Goal: Information Seeking & Learning: Compare options

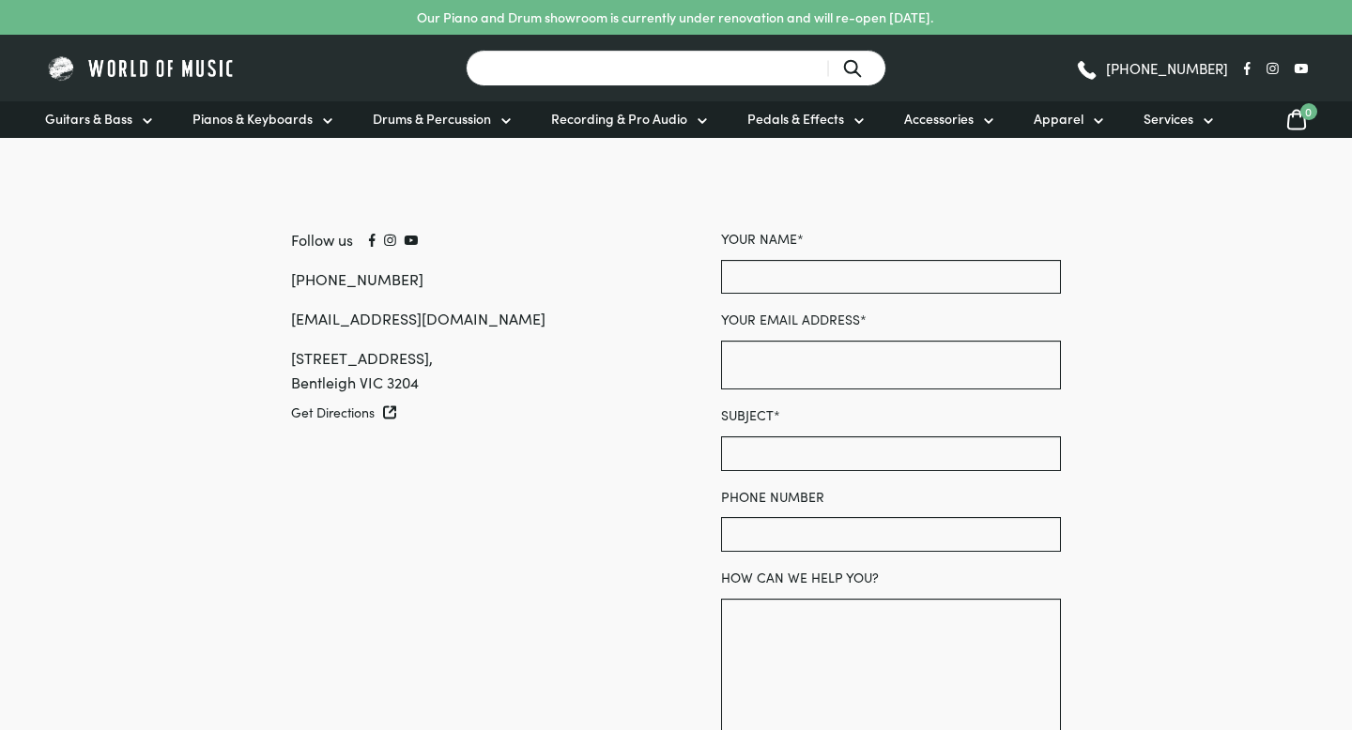
click at [537, 57] on input "Search for a product ..." at bounding box center [676, 68] width 421 height 37
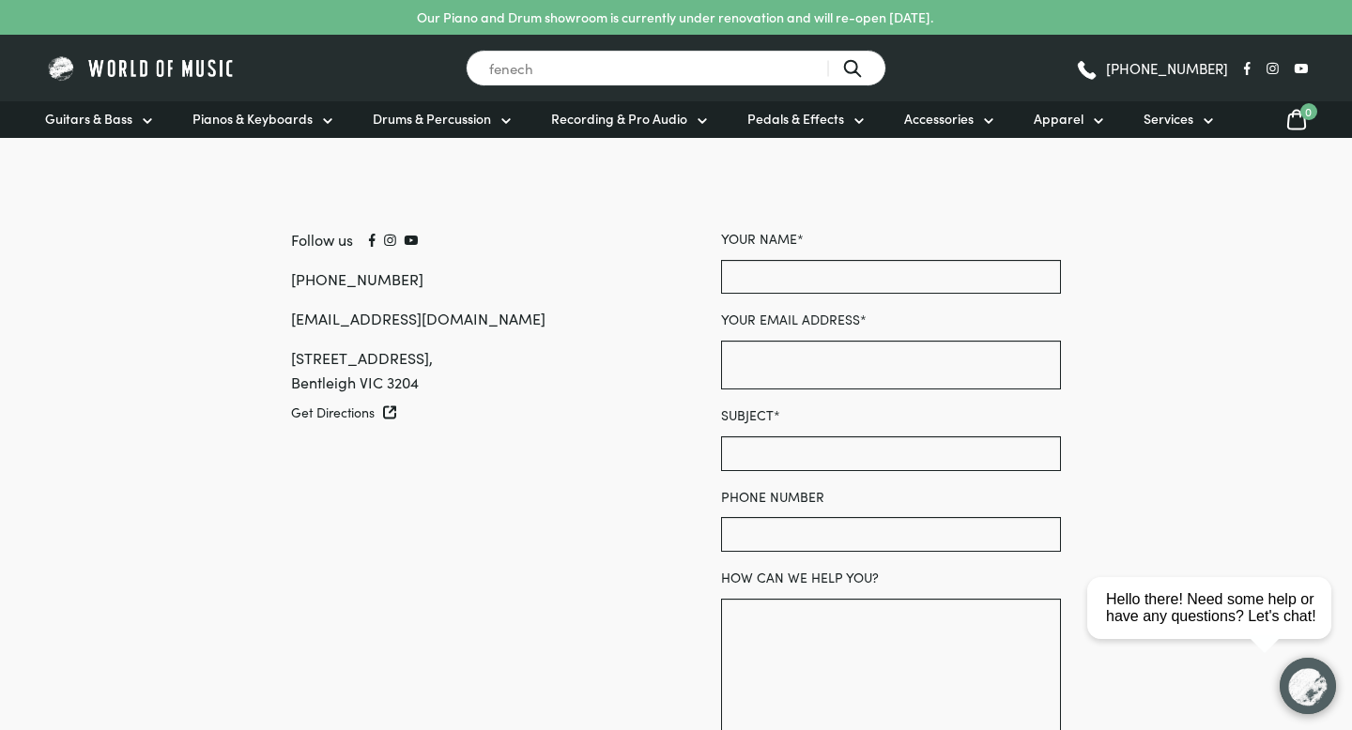
type input "fenech"
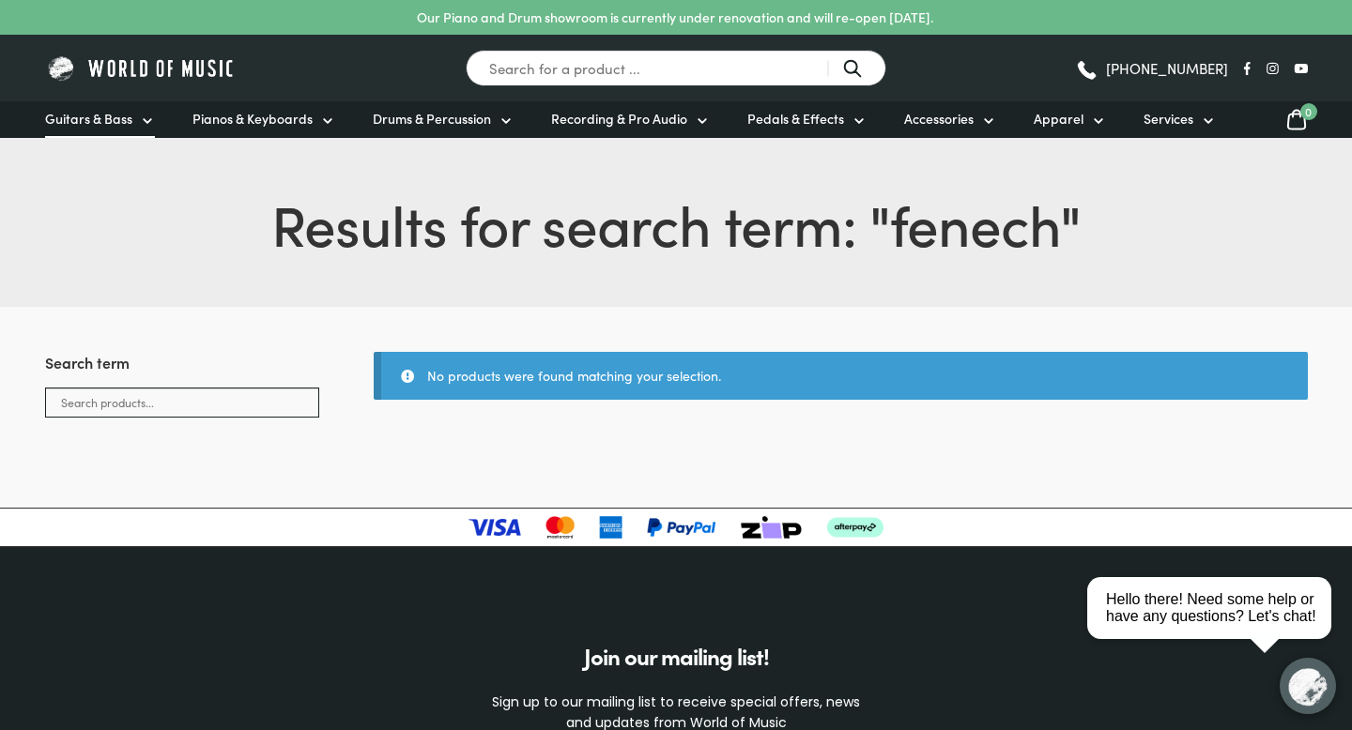
click at [149, 122] on icon at bounding box center [147, 121] width 15 height 15
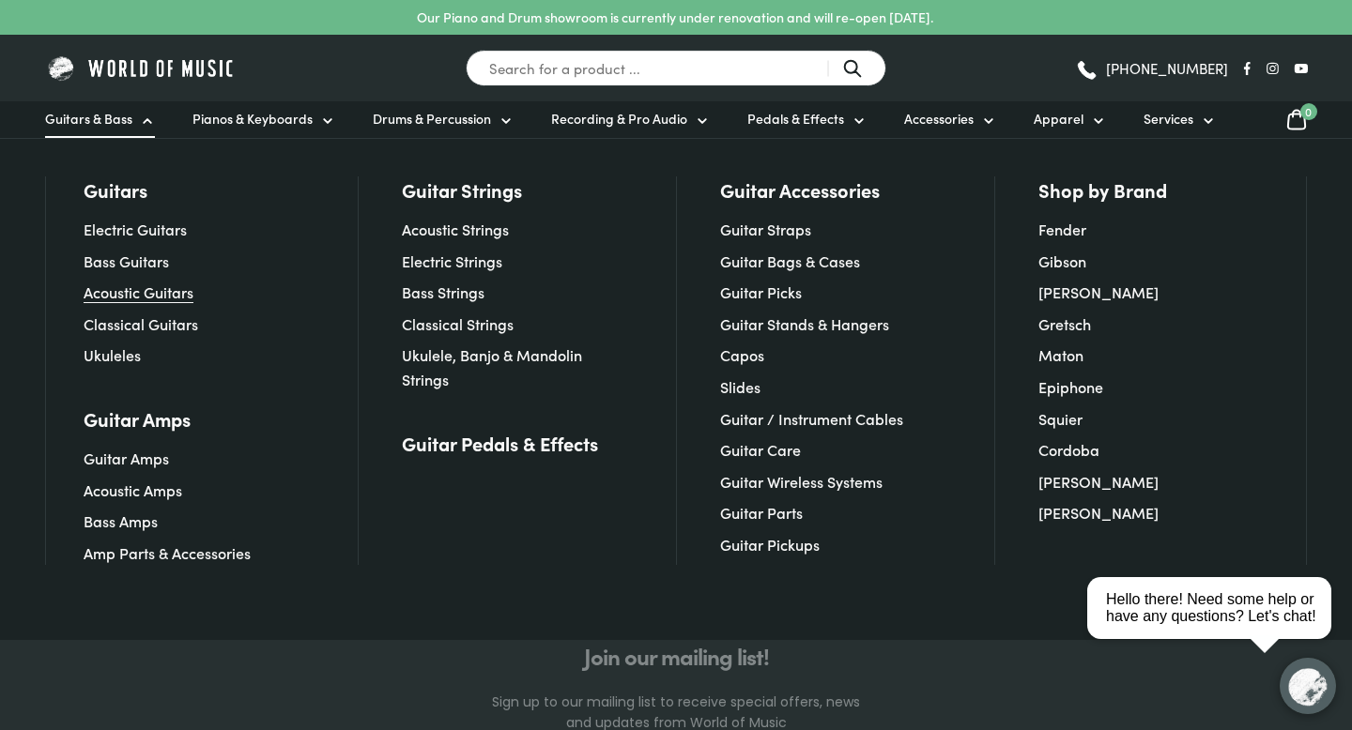
click at [113, 287] on link "Acoustic Guitars" at bounding box center [139, 292] width 110 height 21
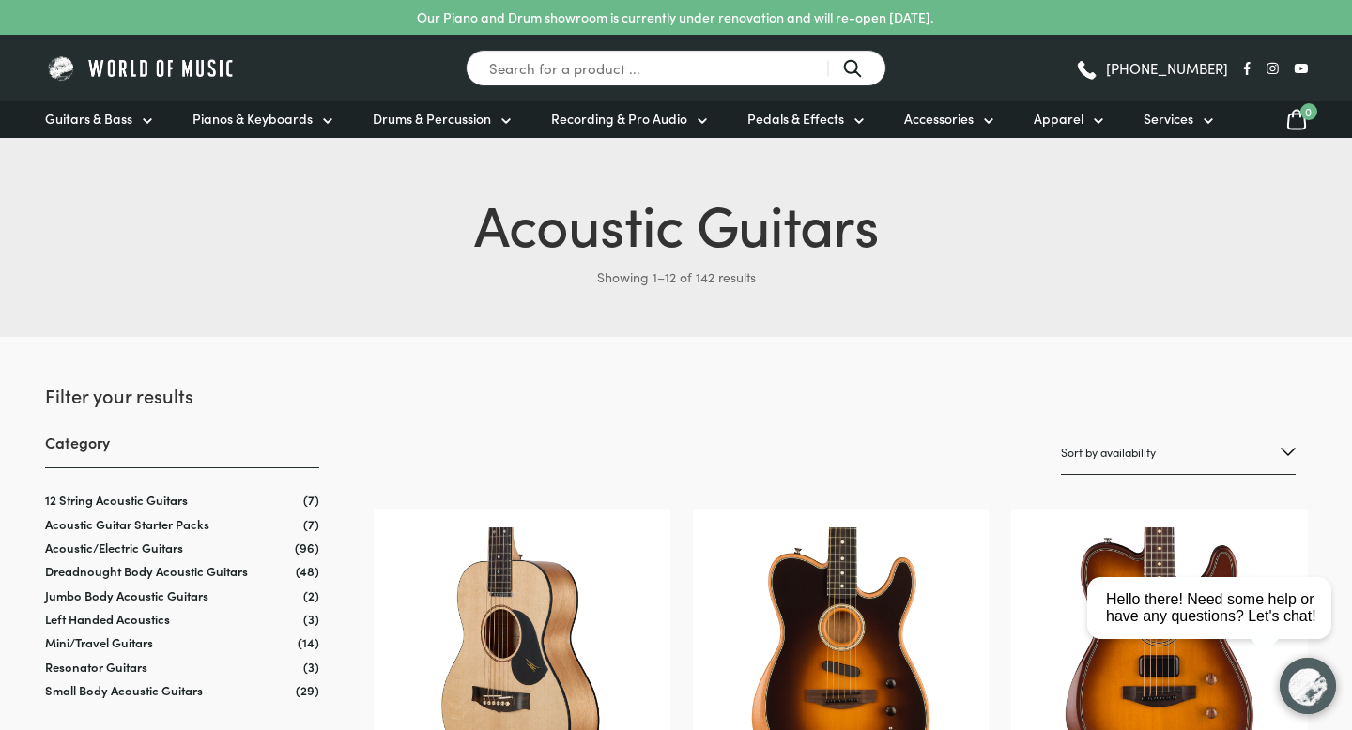
click at [122, 69] on img at bounding box center [141, 68] width 192 height 29
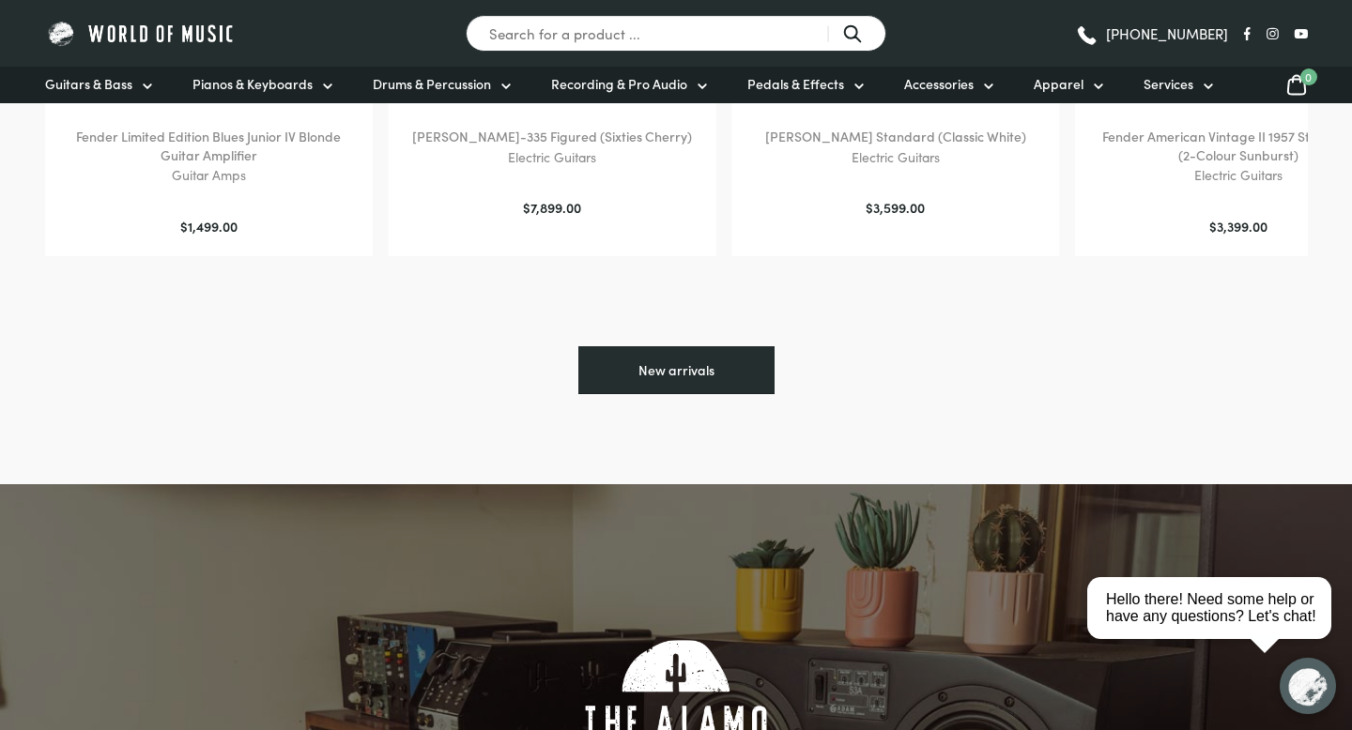
scroll to position [1270, 0]
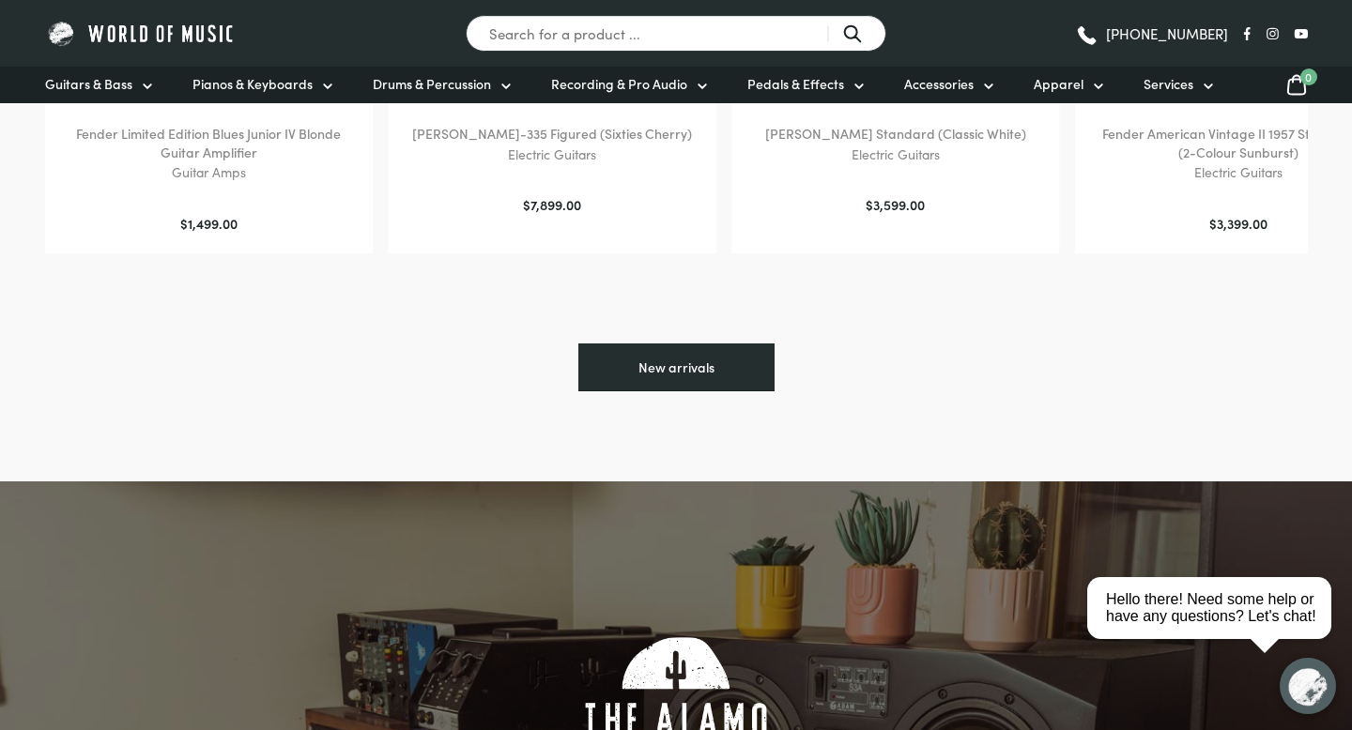
click at [668, 374] on link "New arrivals" at bounding box center [676, 368] width 196 height 49
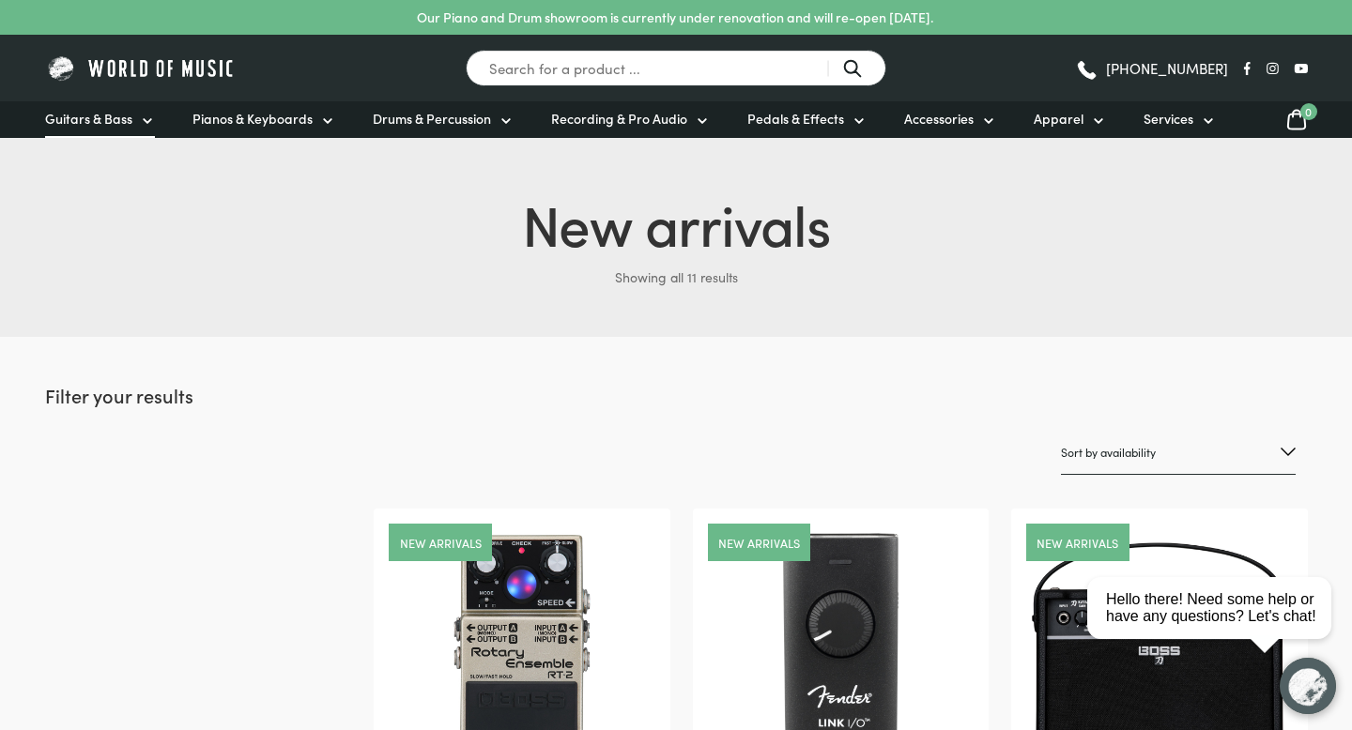
click at [132, 117] on link "Guitars & Bass" at bounding box center [100, 119] width 110 height 37
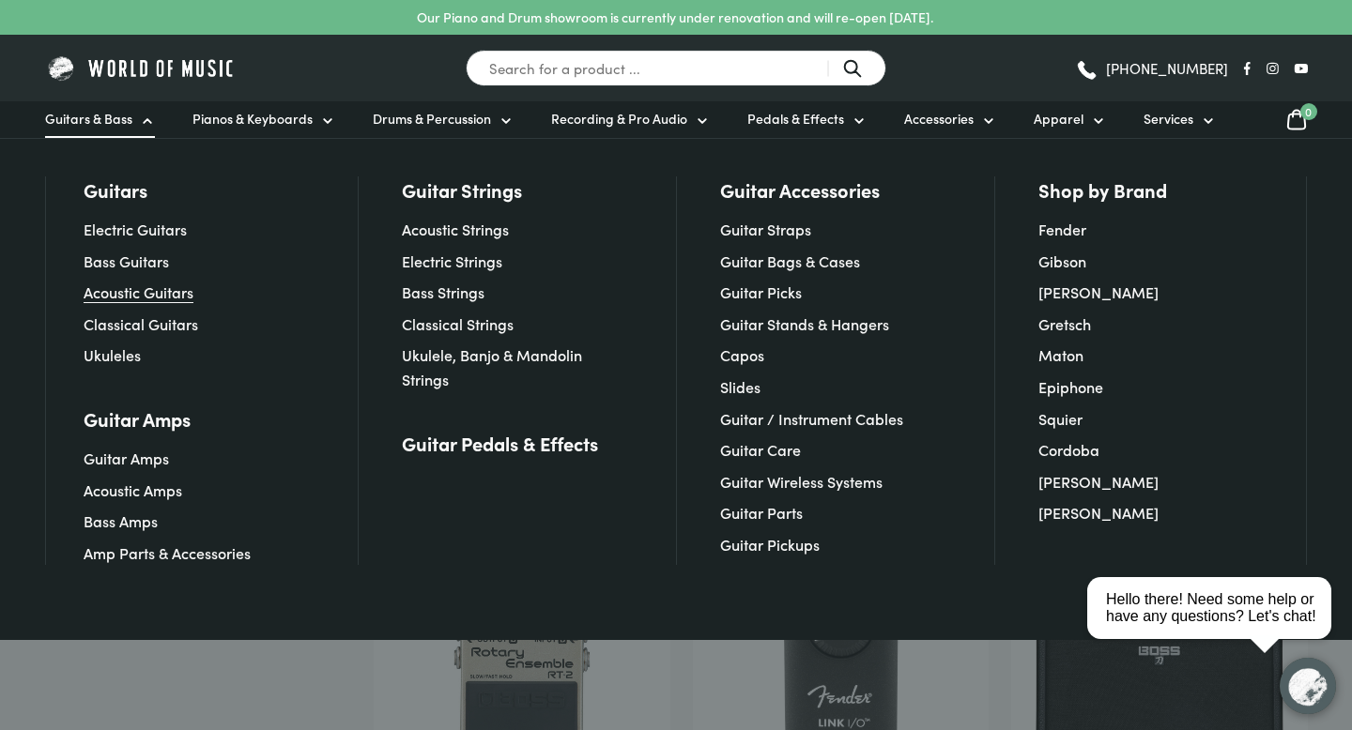
click at [119, 294] on link "Acoustic Guitars" at bounding box center [139, 292] width 110 height 21
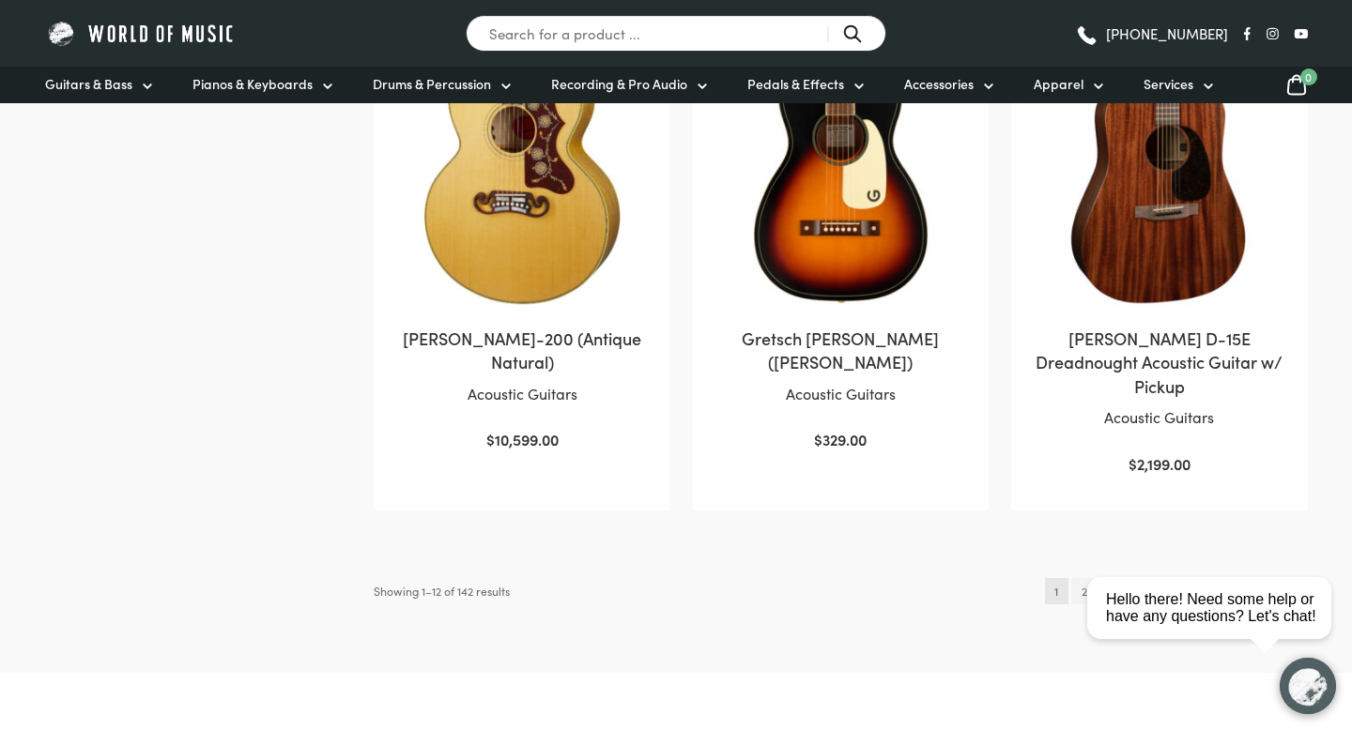
scroll to position [1986, 0]
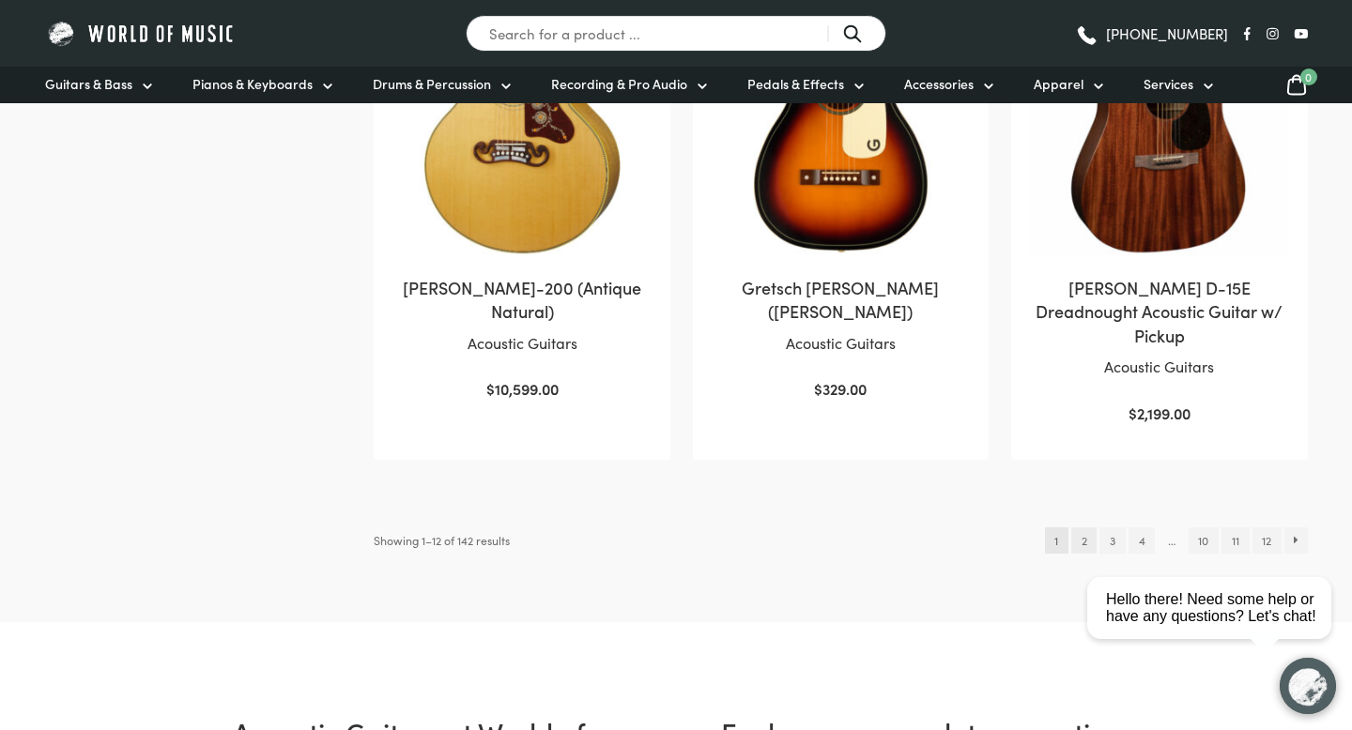
click at [1083, 528] on link "2" at bounding box center [1083, 541] width 25 height 26
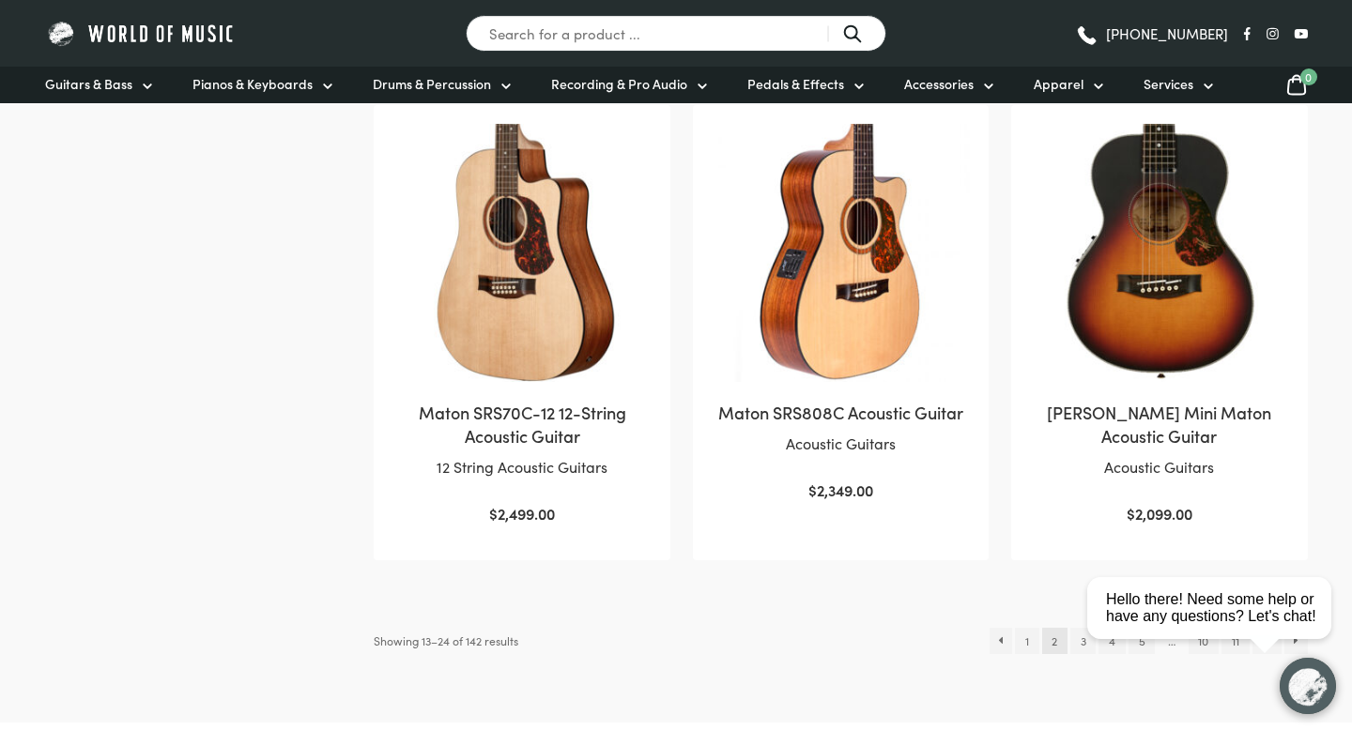
scroll to position [1919, 0]
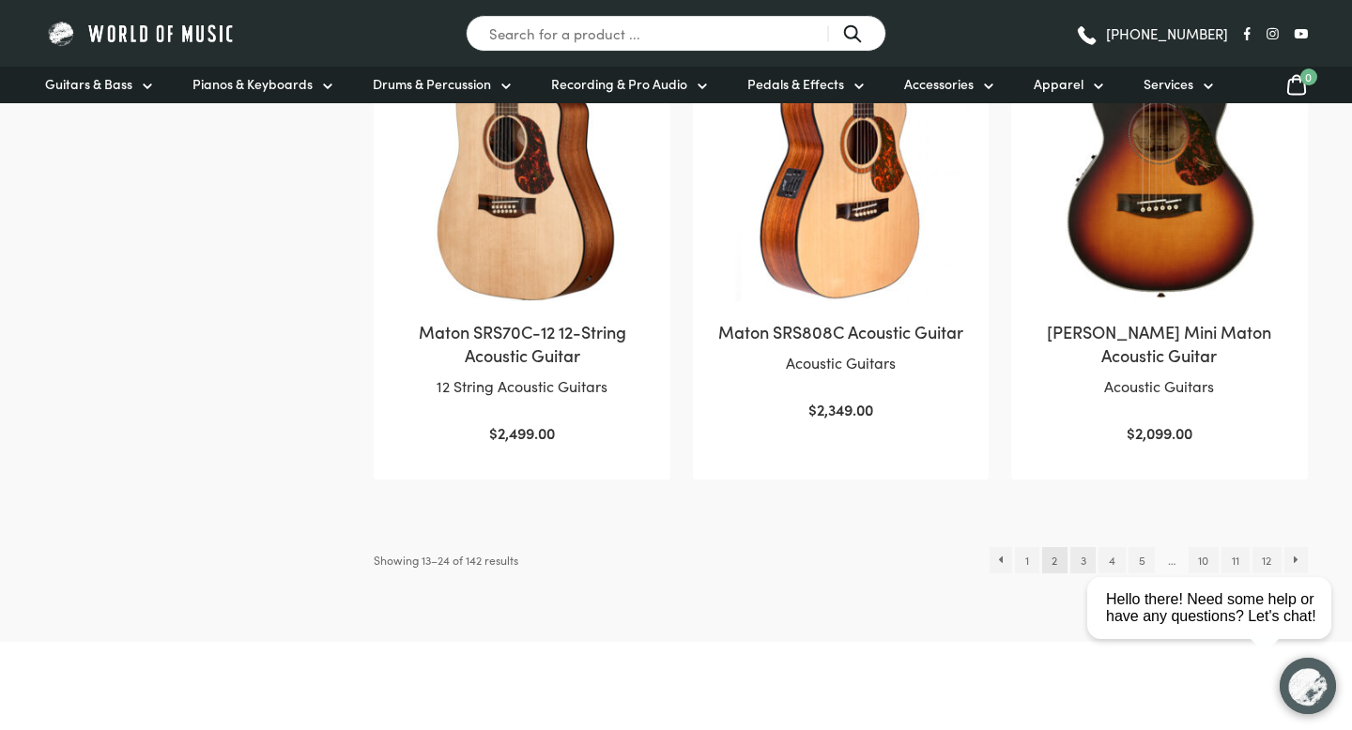
click at [1078, 547] on link "3" at bounding box center [1082, 560] width 25 height 26
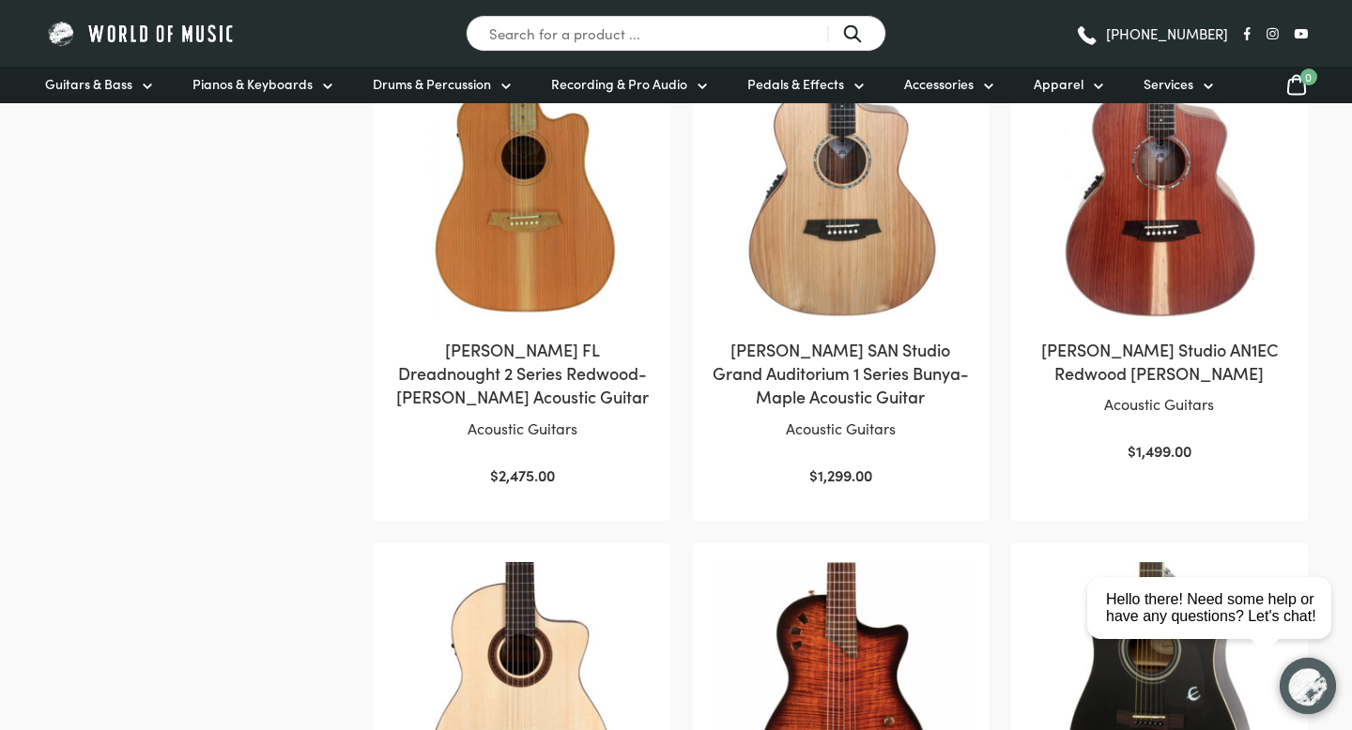
scroll to position [1467, 0]
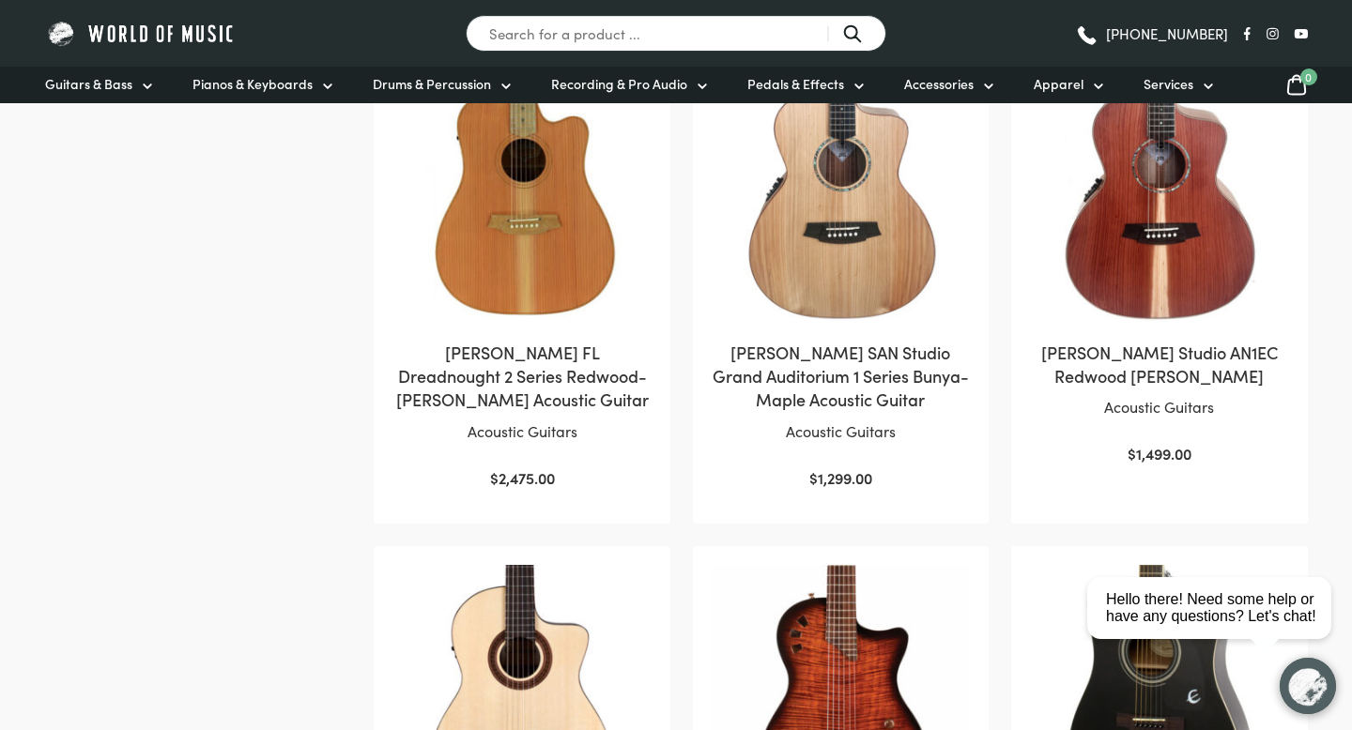
click at [563, 355] on h2 "Cole Clark FL Dreadnought 2 Series Redwood-Blackwood Acoustic Guitar" at bounding box center [521, 376] width 258 height 71
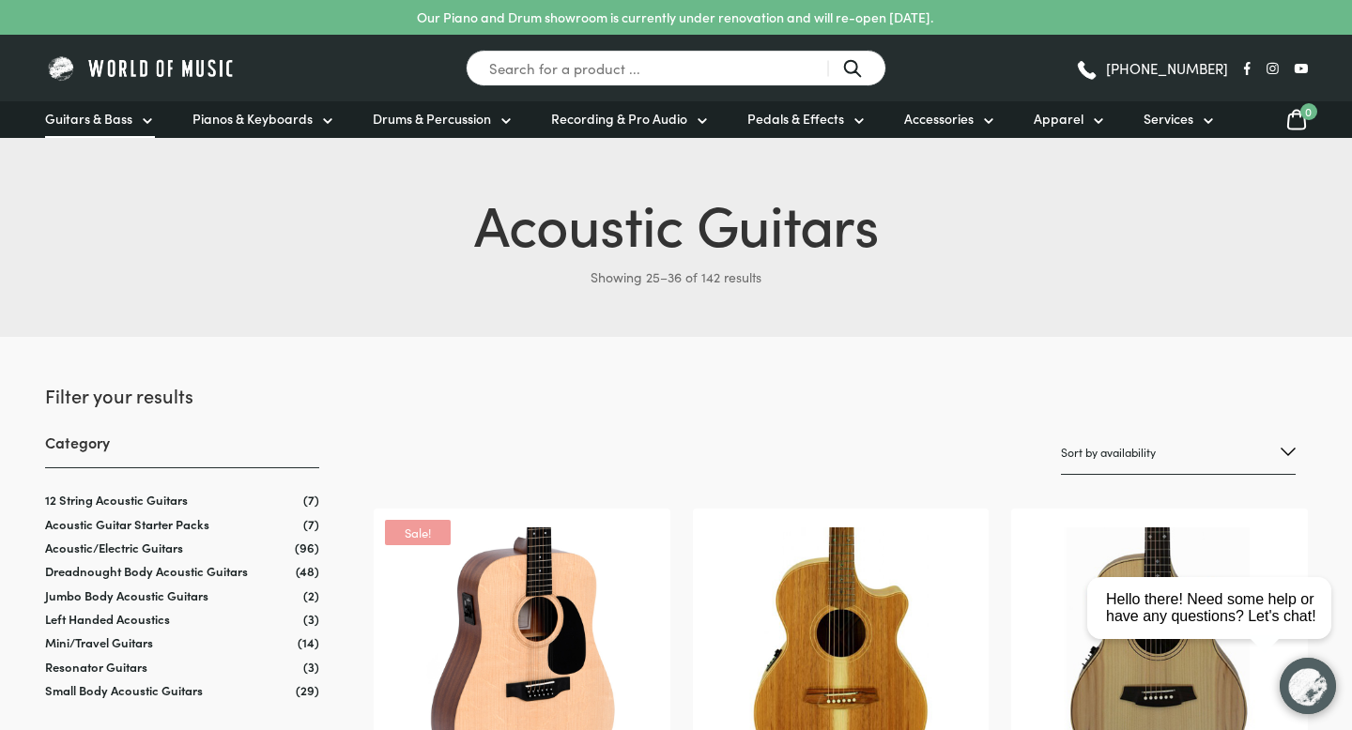
click at [99, 121] on span "Guitars & Bass" at bounding box center [88, 119] width 87 height 20
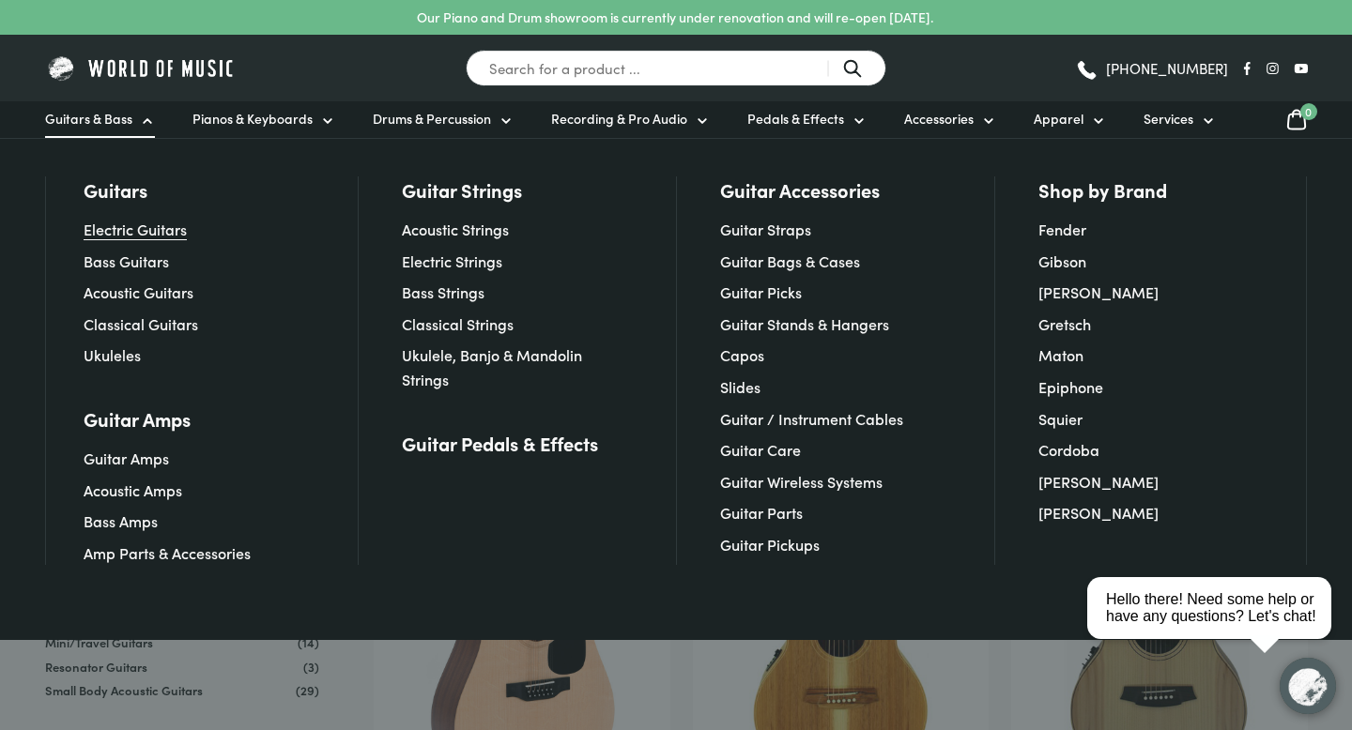
click at [122, 227] on link "Electric Guitars" at bounding box center [135, 229] width 103 height 21
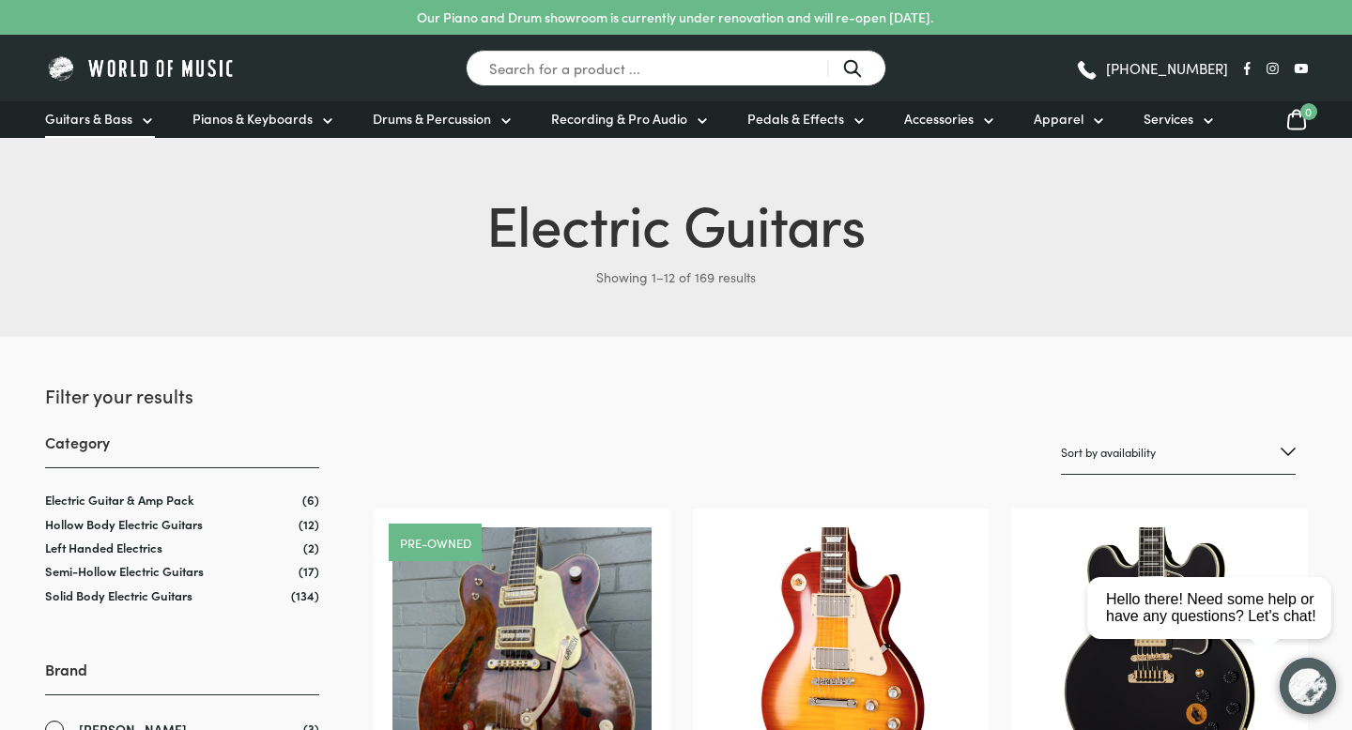
click at [86, 124] on span "Guitars & Bass" at bounding box center [88, 119] width 87 height 20
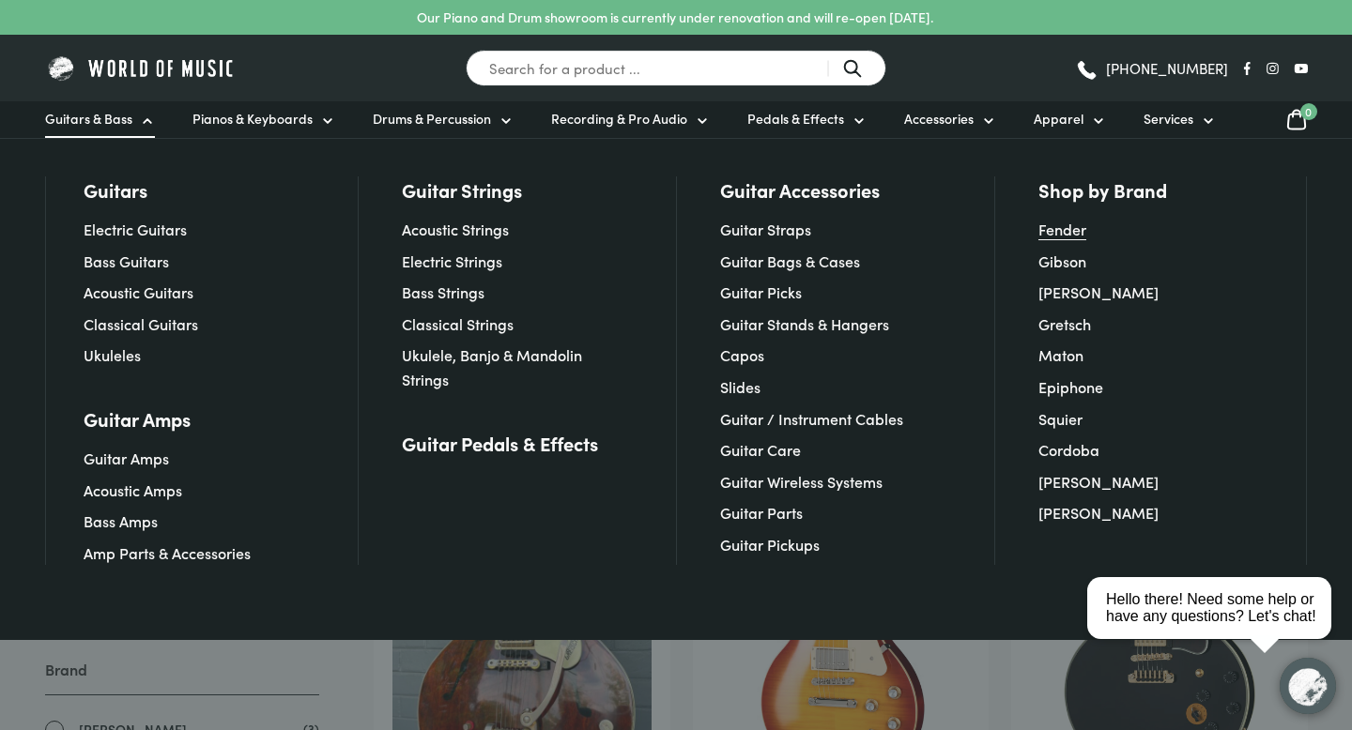
click at [1067, 227] on link "Fender" at bounding box center [1062, 229] width 48 height 21
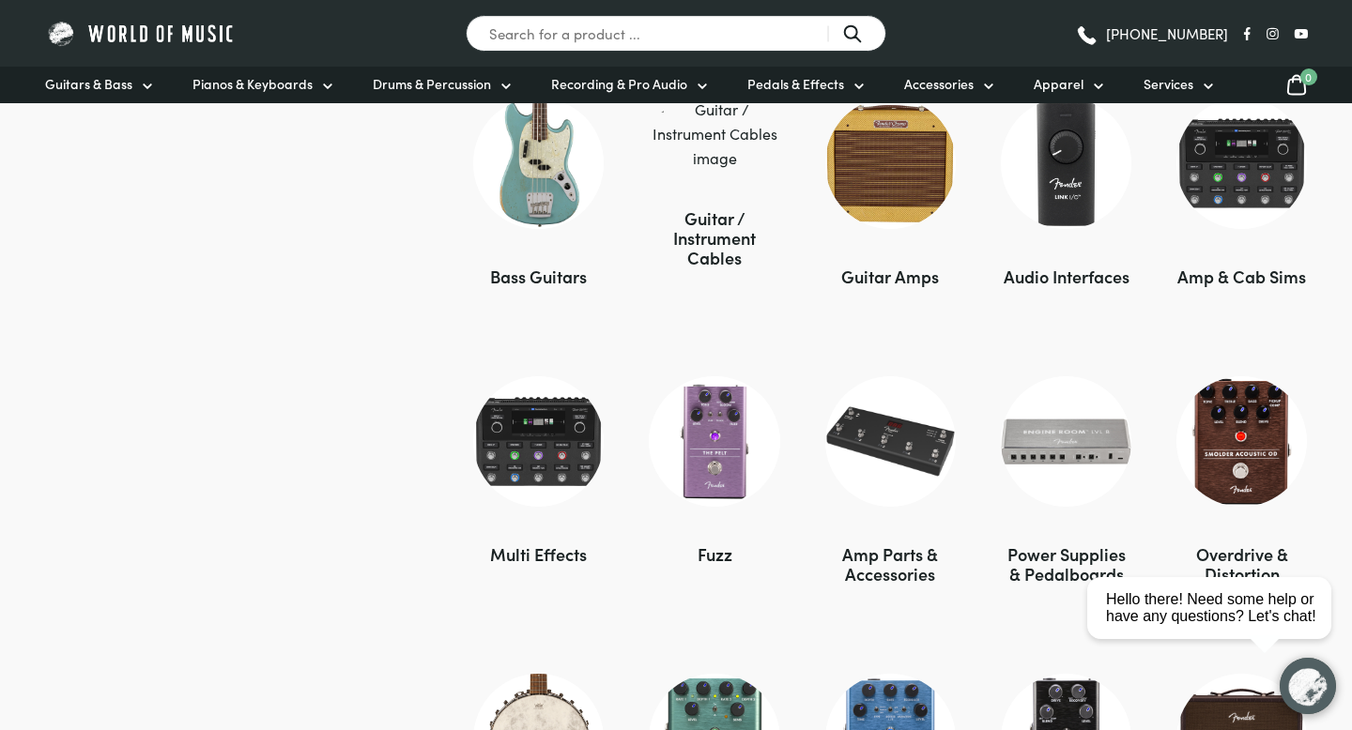
scroll to position [1656, 0]
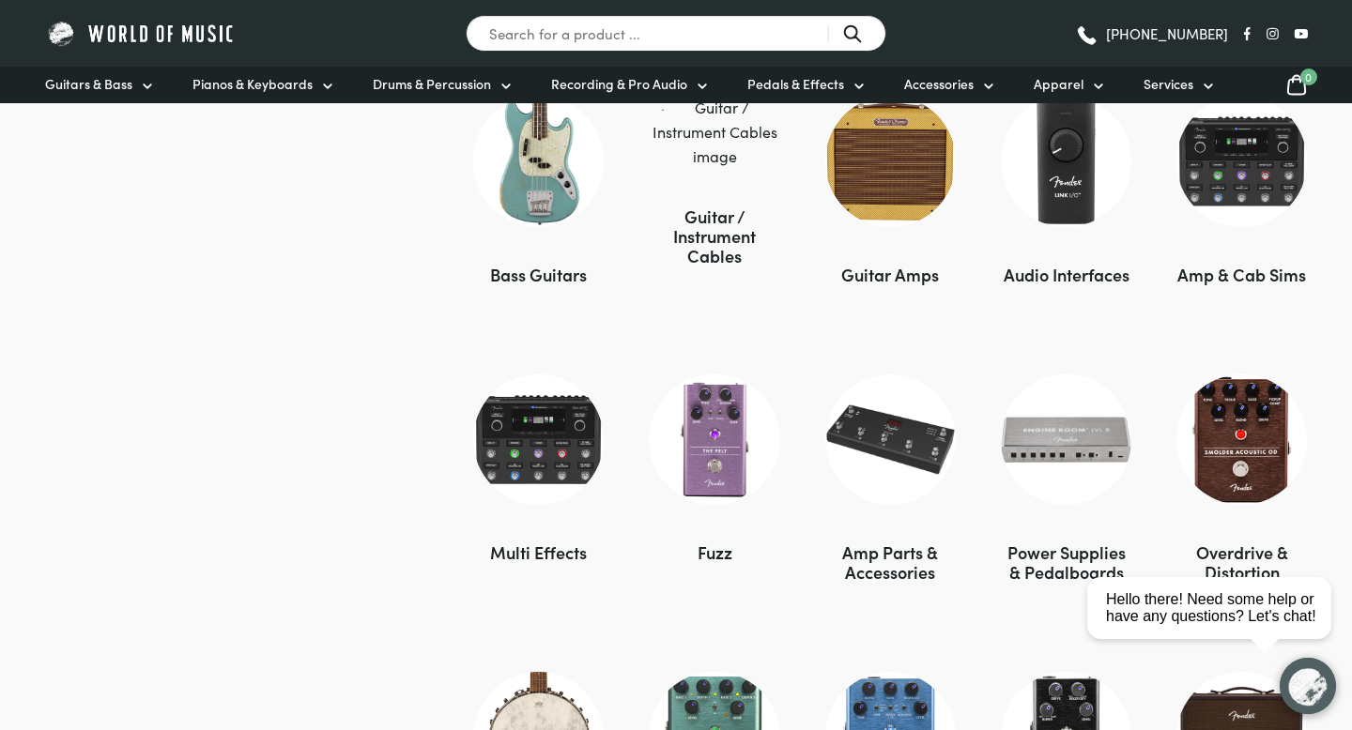
click at [1218, 265] on div "Amp & Cab Sims" at bounding box center [1241, 275] width 130 height 20
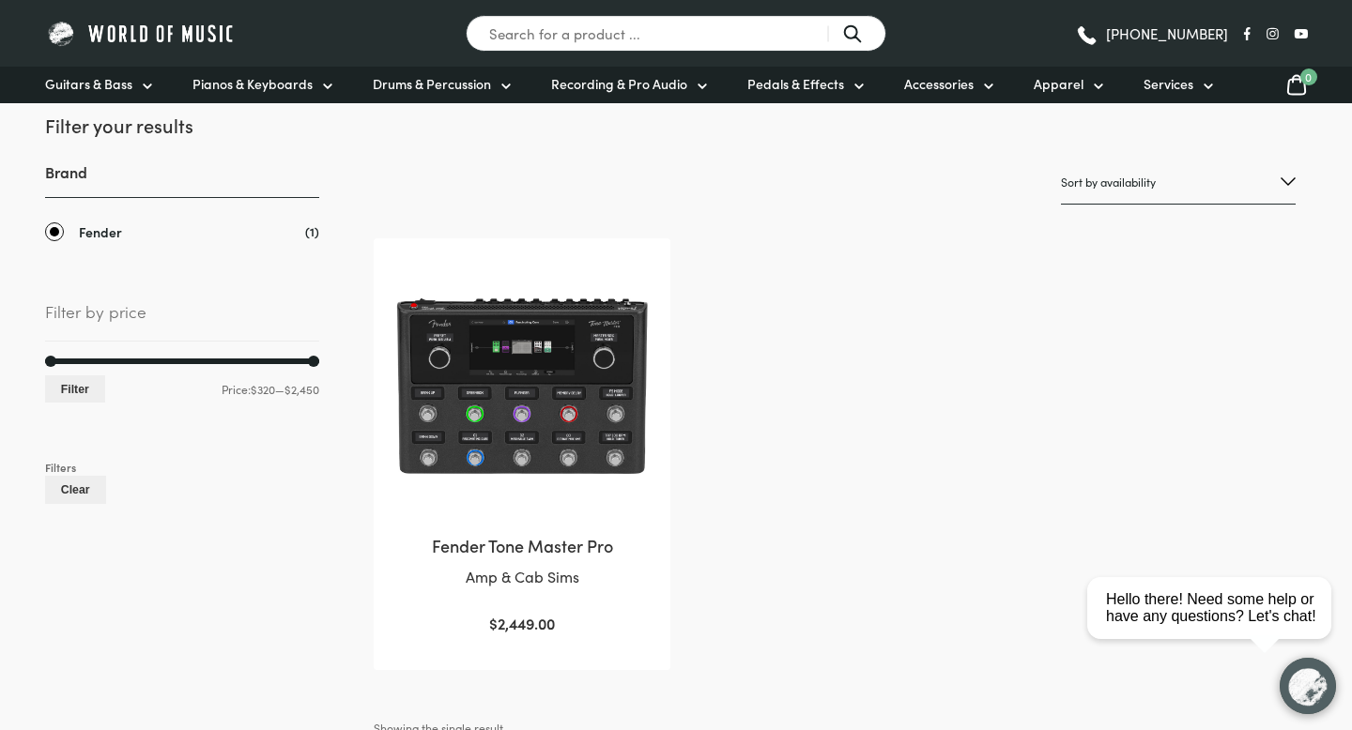
scroll to position [283, 0]
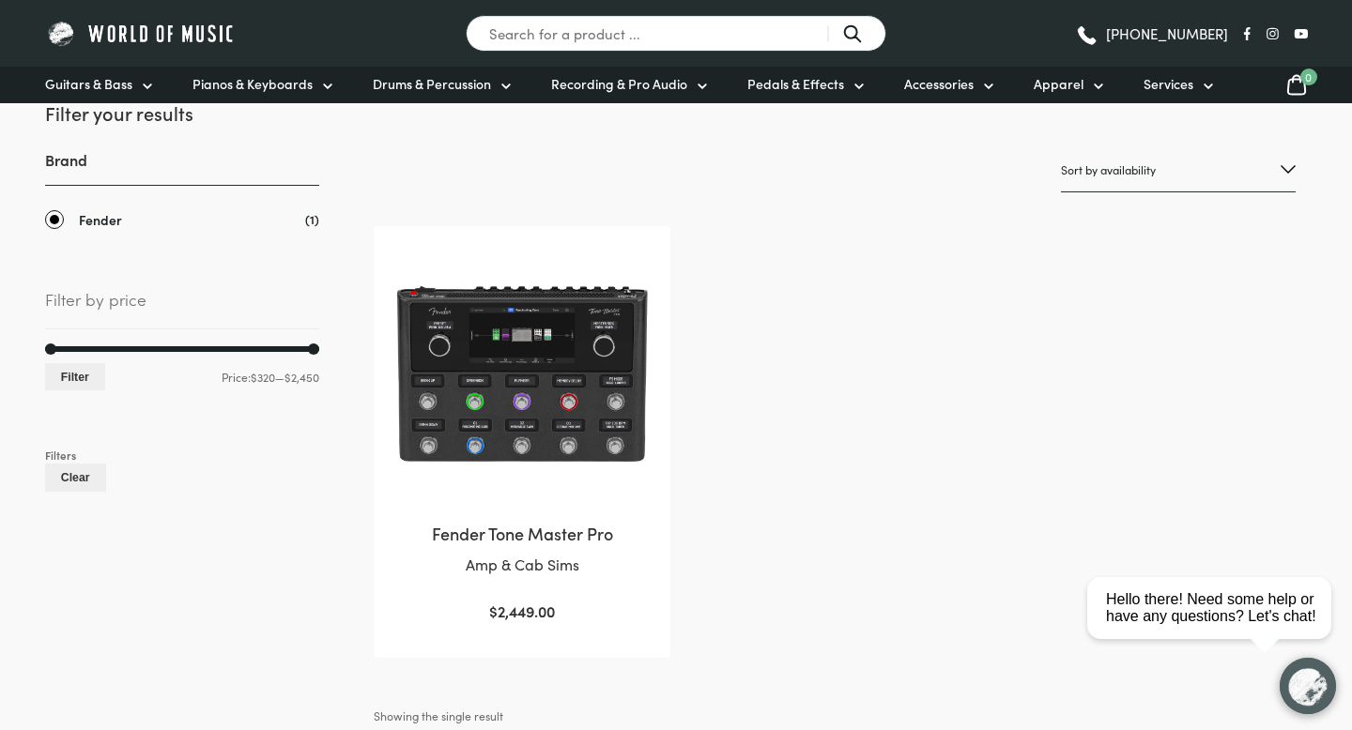
click at [503, 537] on h2 "Fender Tone Master Pro" at bounding box center [521, 533] width 258 height 23
